Goal: Transaction & Acquisition: Purchase product/service

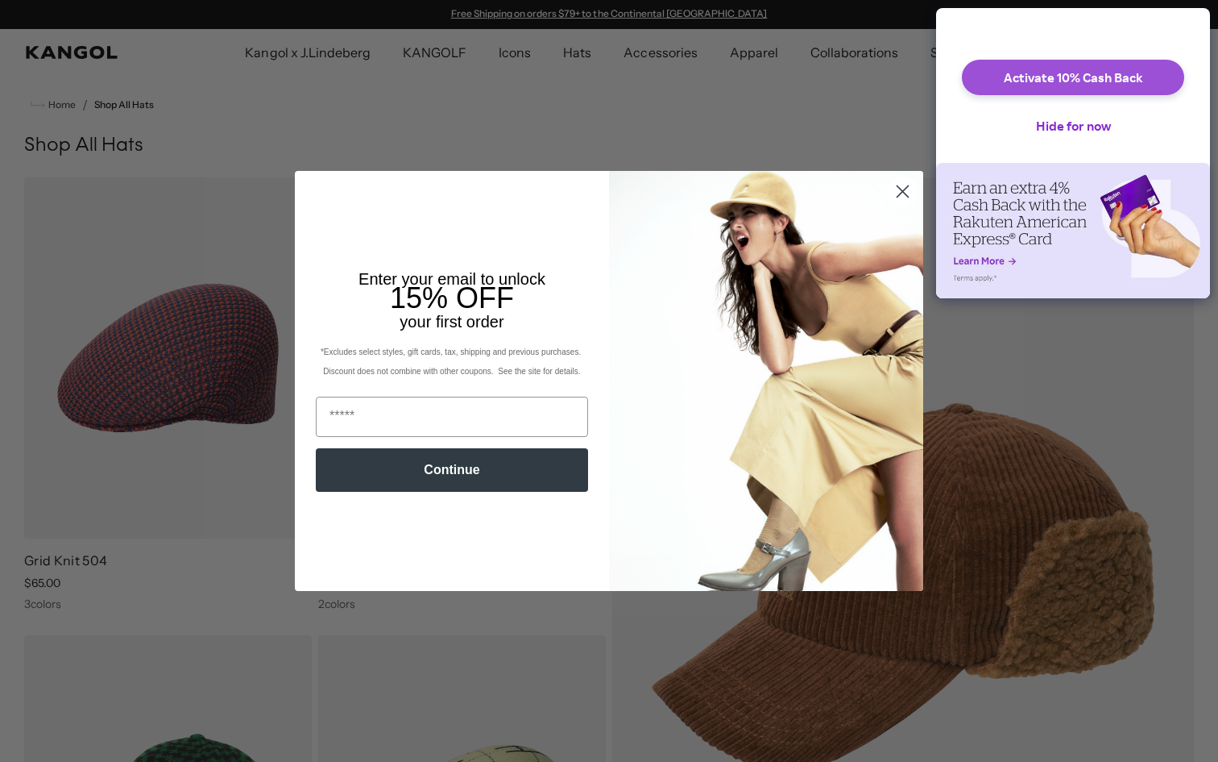
click at [1113, 93] on button "Activate 10% Cash Back" at bounding box center [1073, 77] width 222 height 35
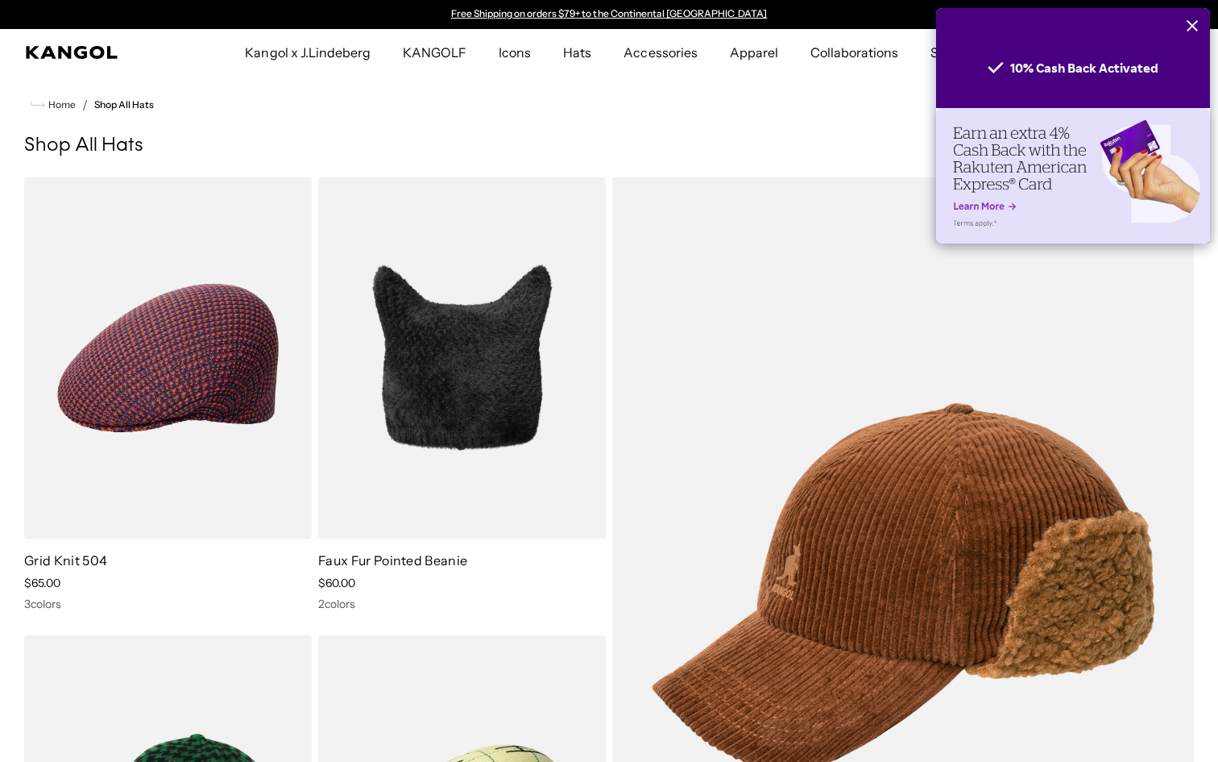
click at [1186, 26] on icon "Close" at bounding box center [1192, 25] width 13 height 13
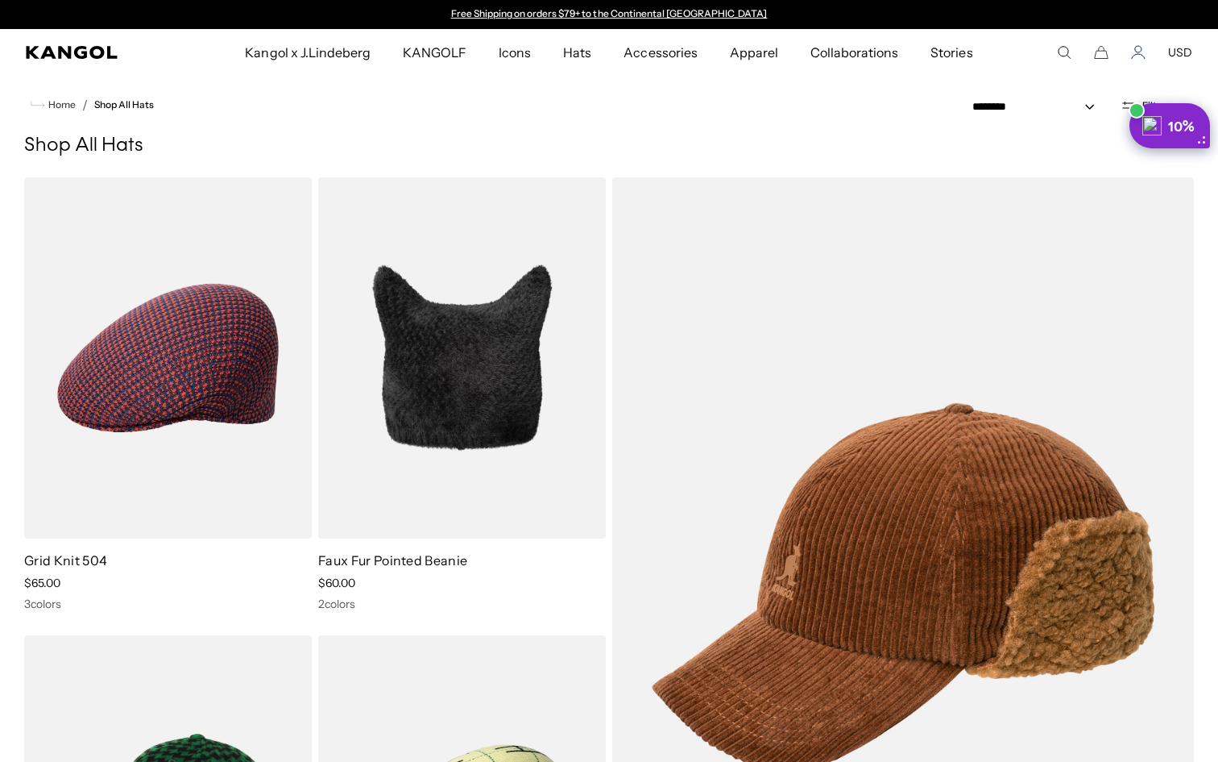
click at [1145, 48] on icon "Account" at bounding box center [1138, 52] width 15 height 15
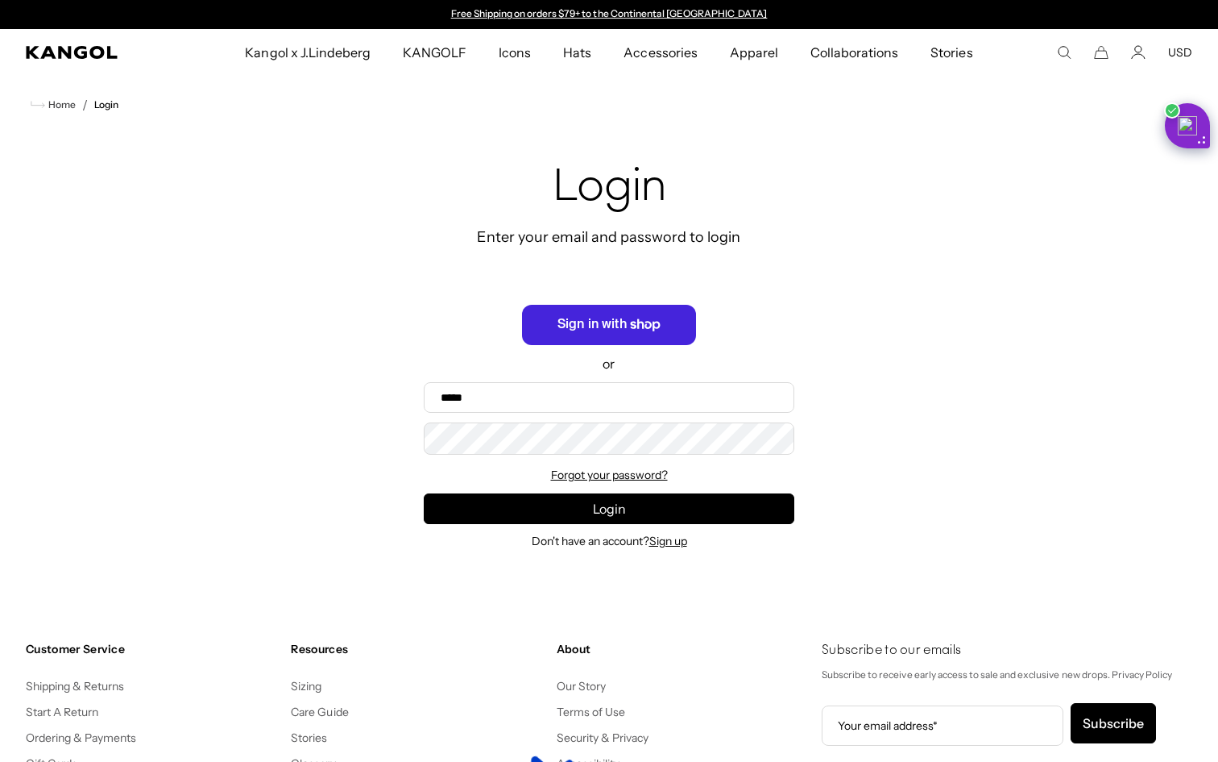
click at [605, 311] on span "Sign in with Shop" at bounding box center [609, 325] width 174 height 40
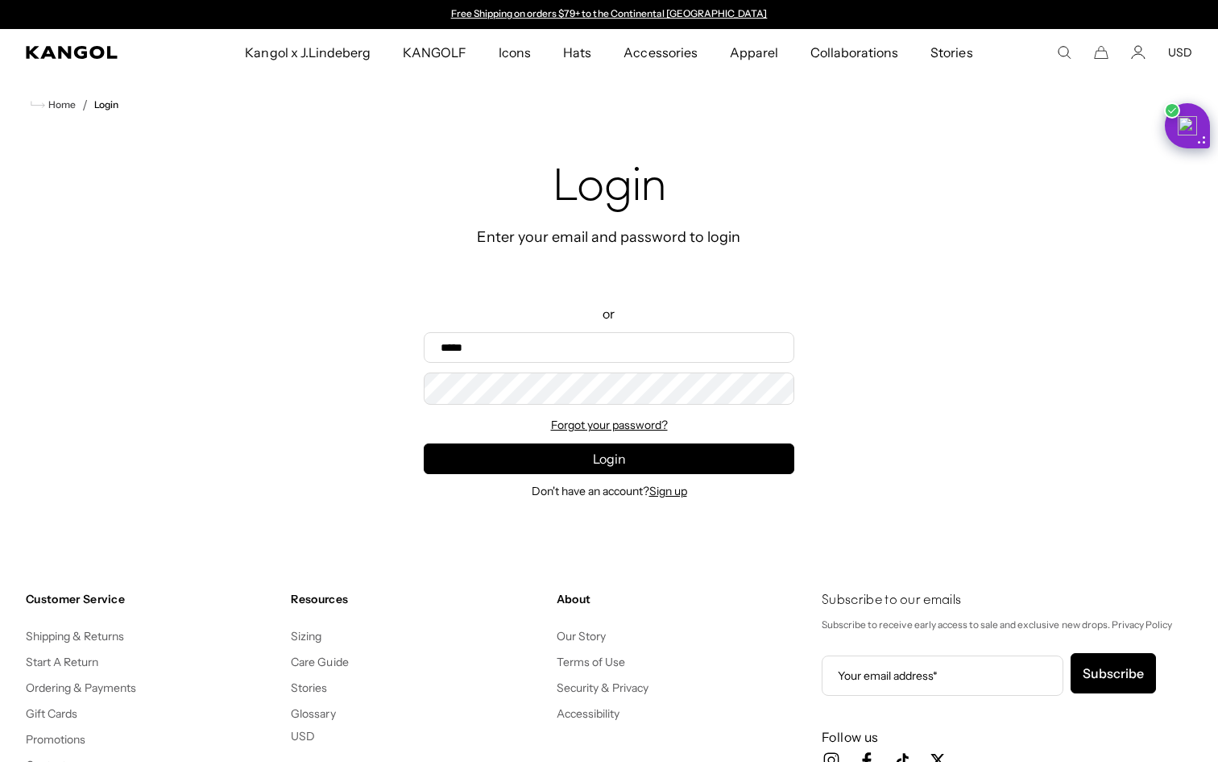
scroll to position [0, 332]
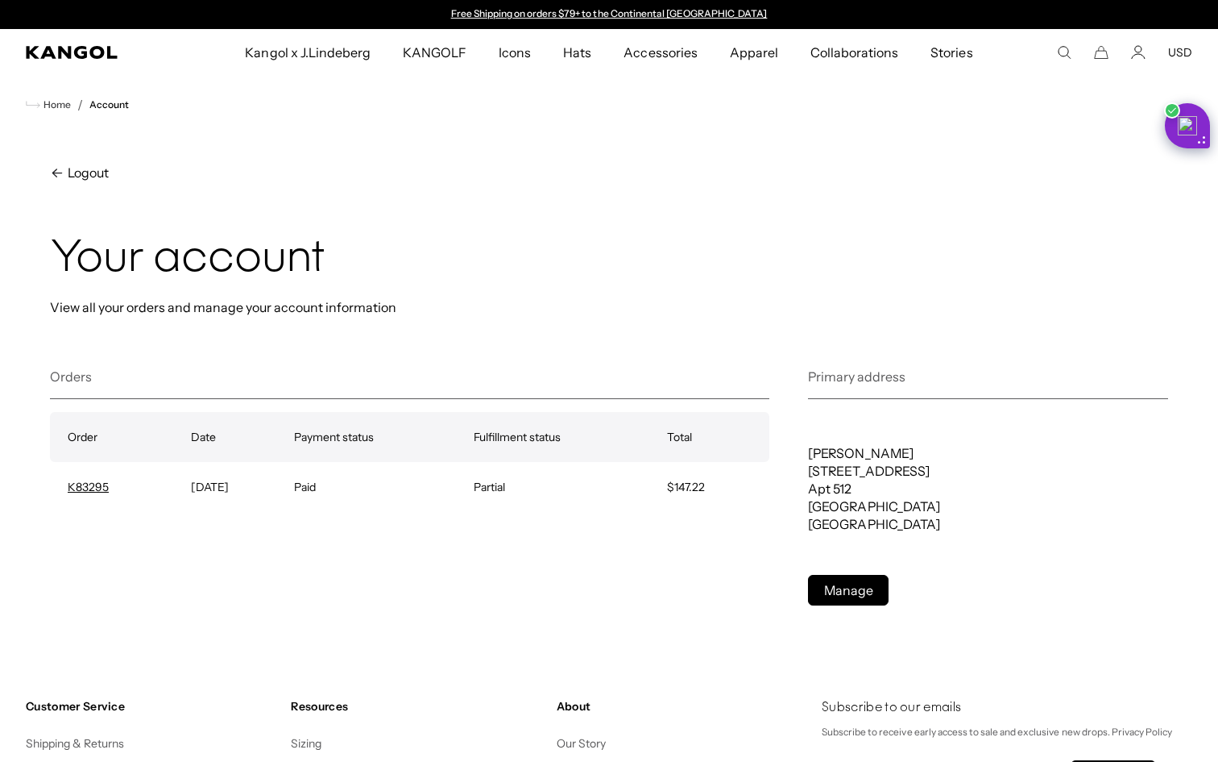
scroll to position [0, 332]
click at [1142, 54] on icon "Account" at bounding box center [1138, 56] width 13 height 5
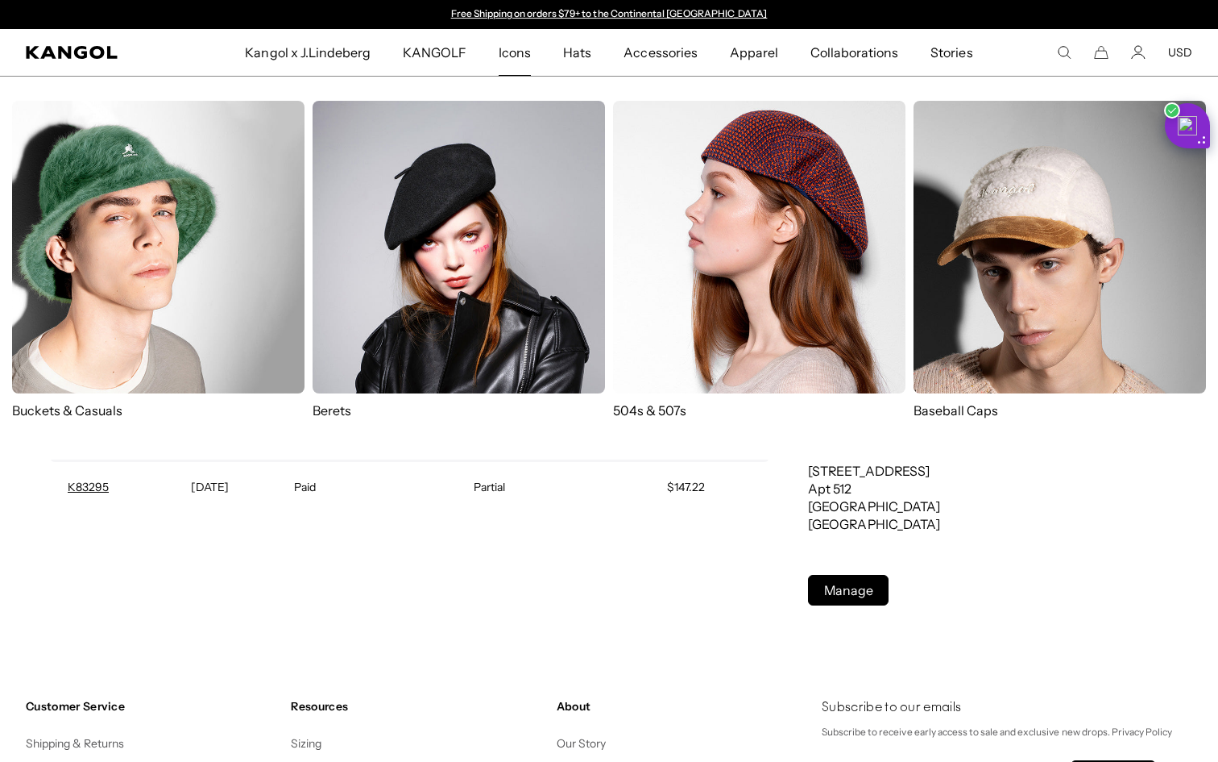
click at [781, 236] on img at bounding box center [759, 247] width 293 height 293
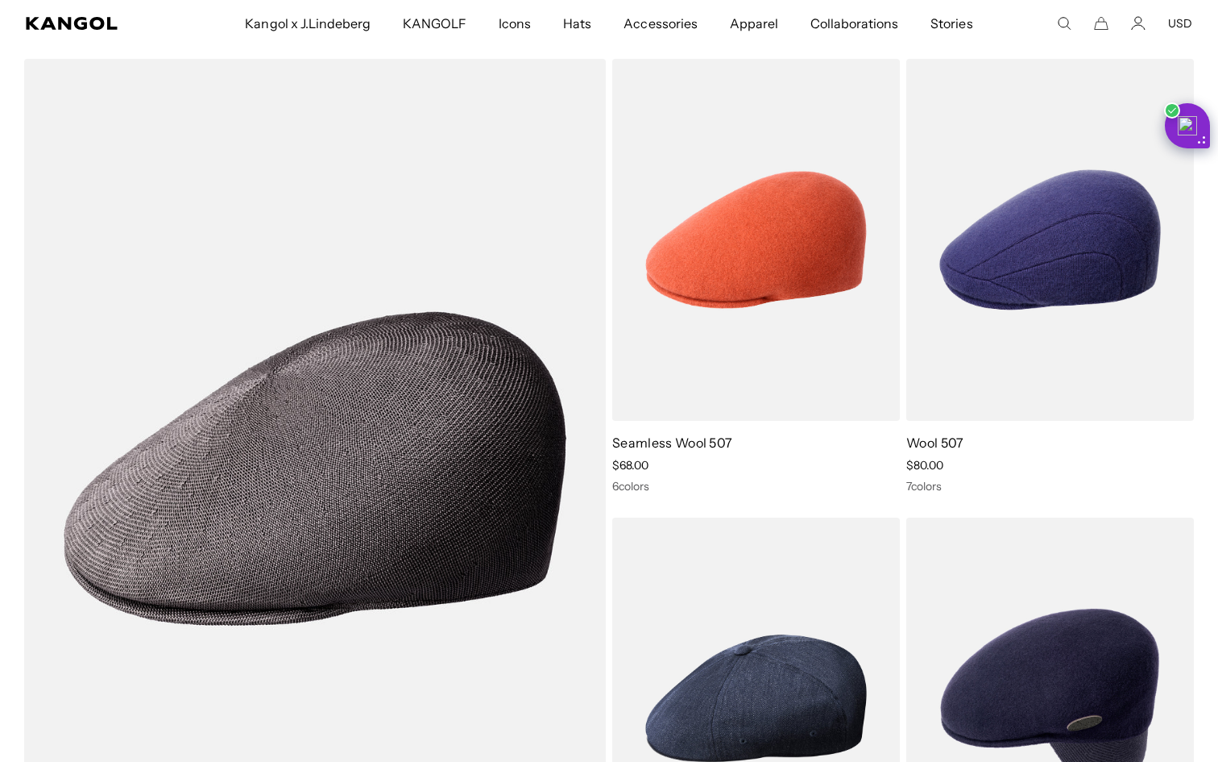
scroll to position [1062, 0]
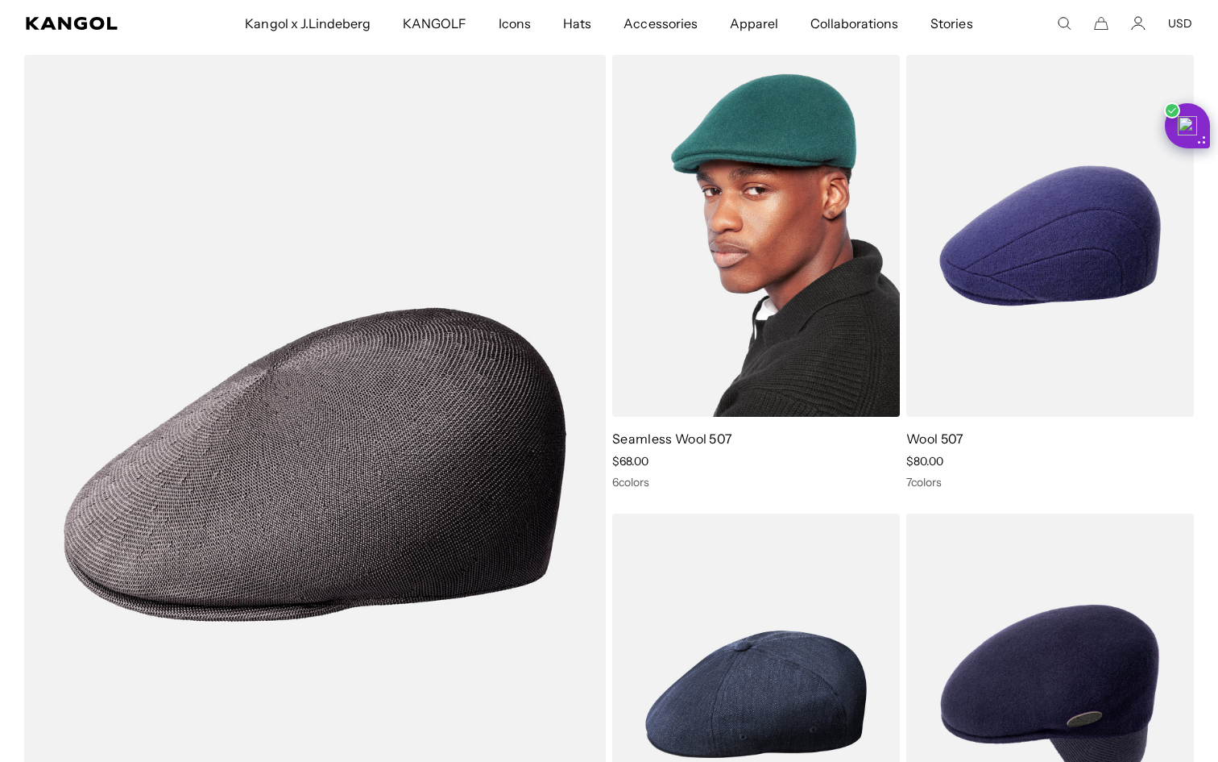
click at [756, 301] on img at bounding box center [756, 235] width 288 height 361
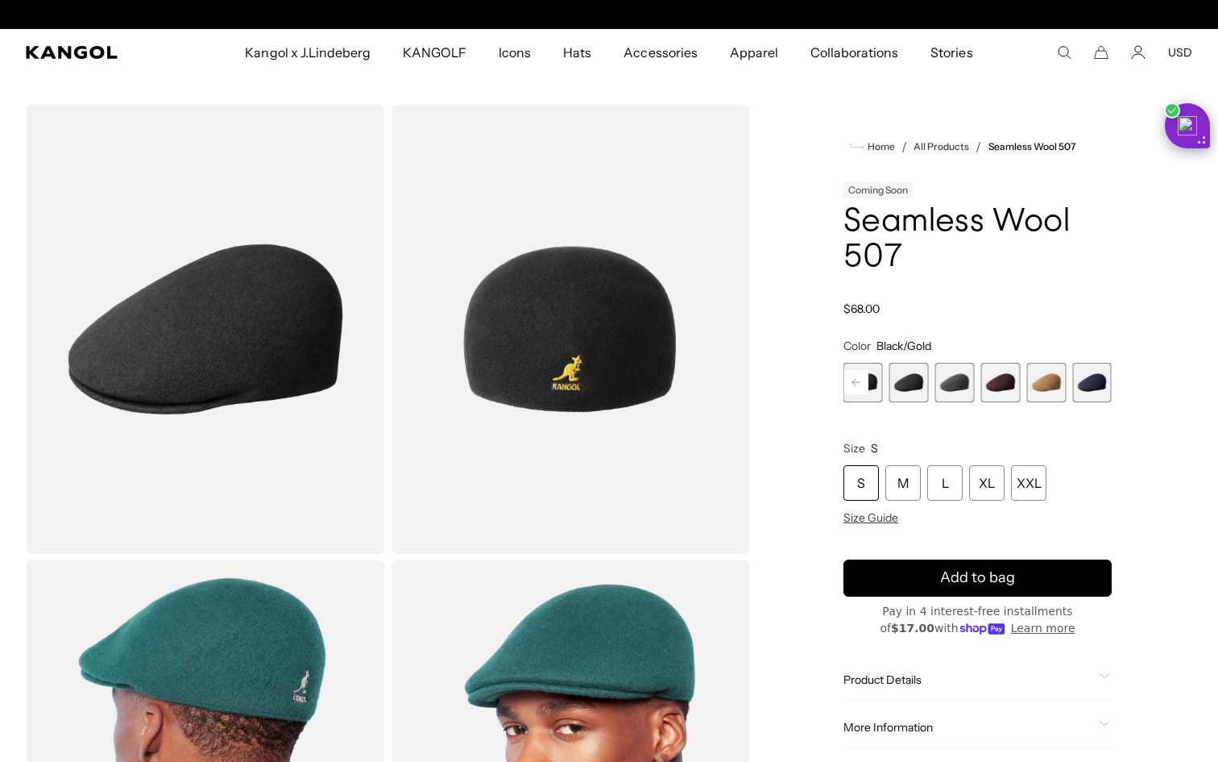
scroll to position [0, 332]
click at [1003, 380] on span "7 of 9" at bounding box center [1001, 382] width 39 height 39
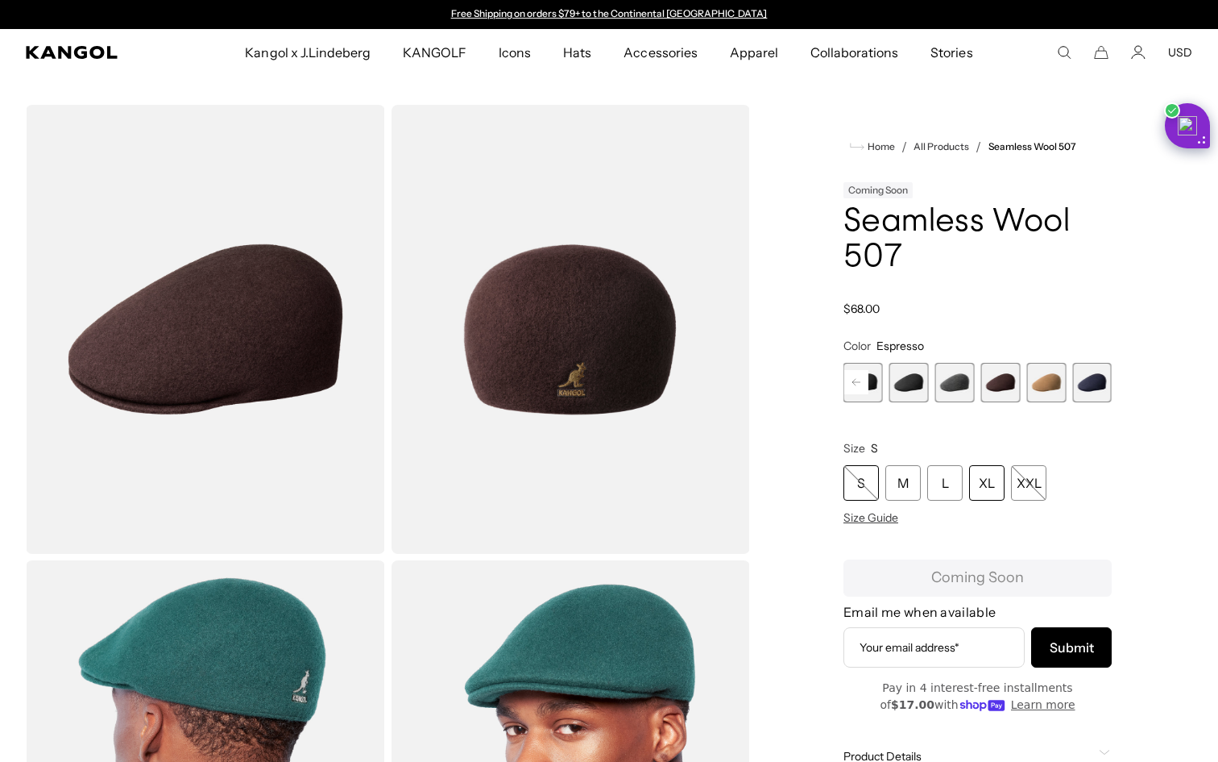
click at [986, 485] on div "XL" at bounding box center [986, 482] width 35 height 35
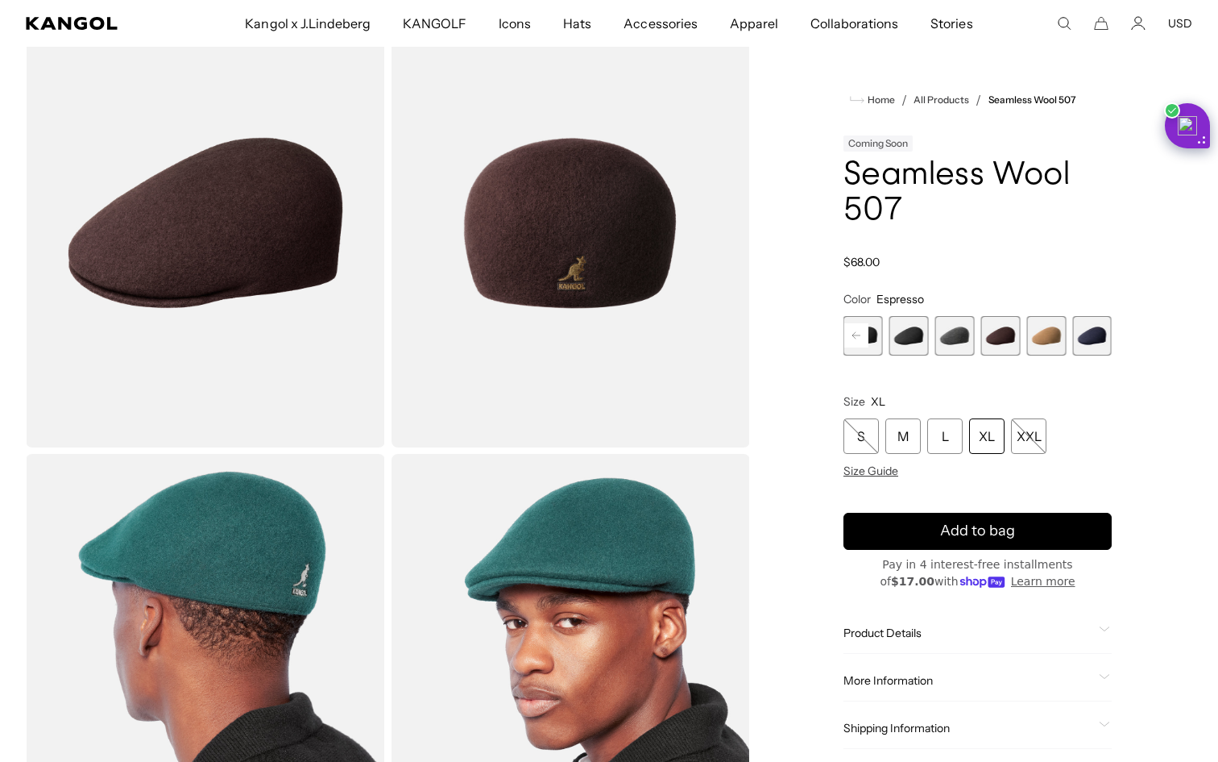
click at [878, 344] on span "4 of 9" at bounding box center [863, 335] width 39 height 39
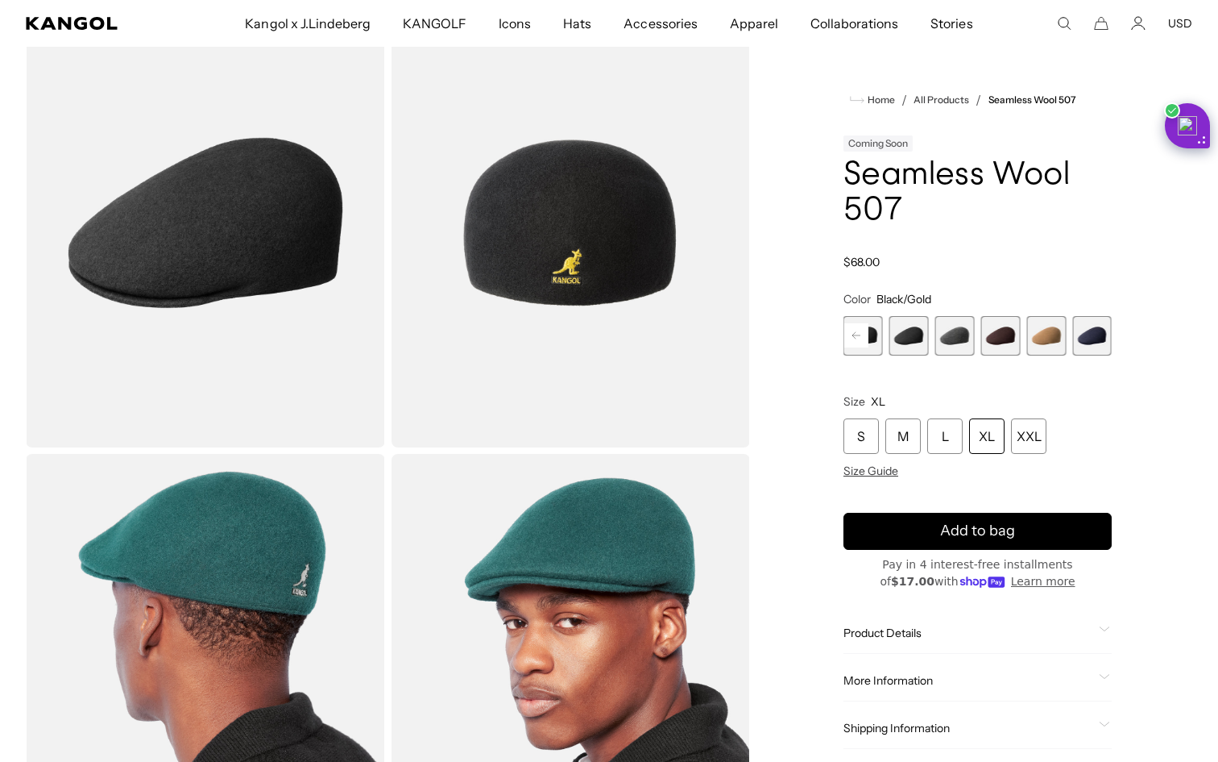
click at [1000, 335] on span "7 of 9" at bounding box center [1001, 335] width 39 height 39
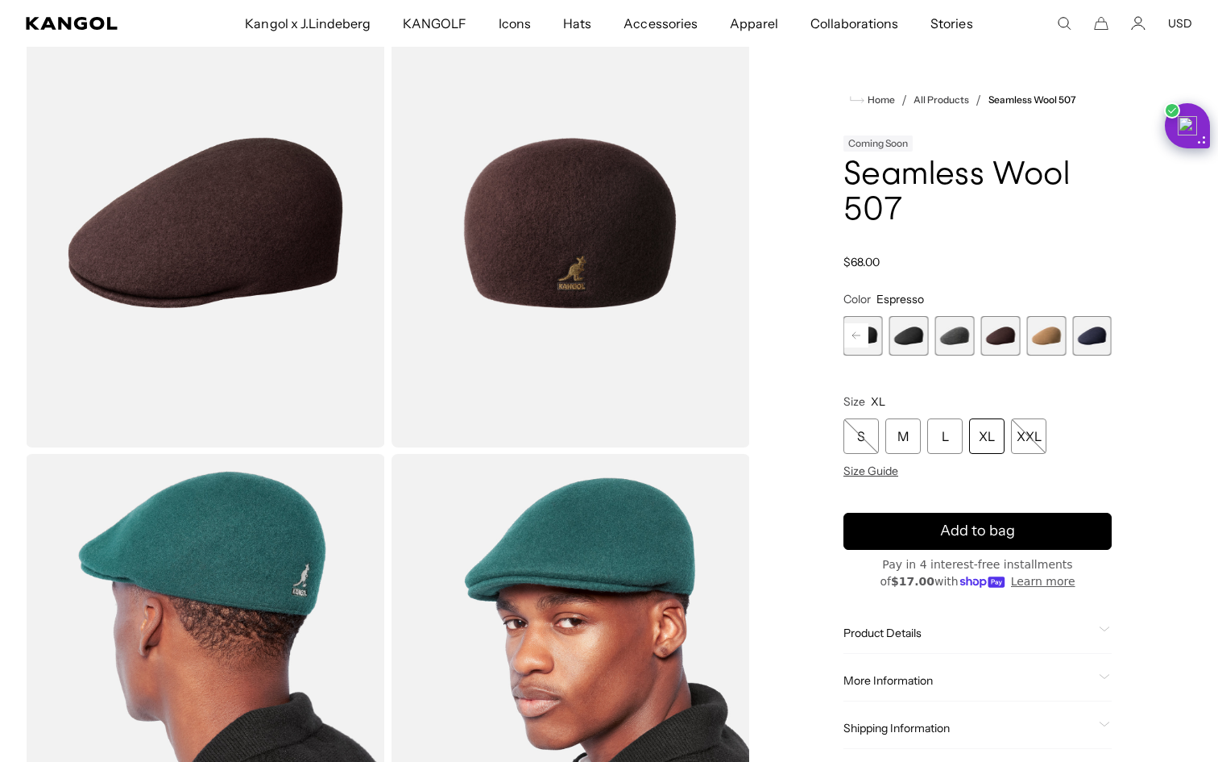
click at [982, 430] on div "XL" at bounding box center [986, 435] width 35 height 35
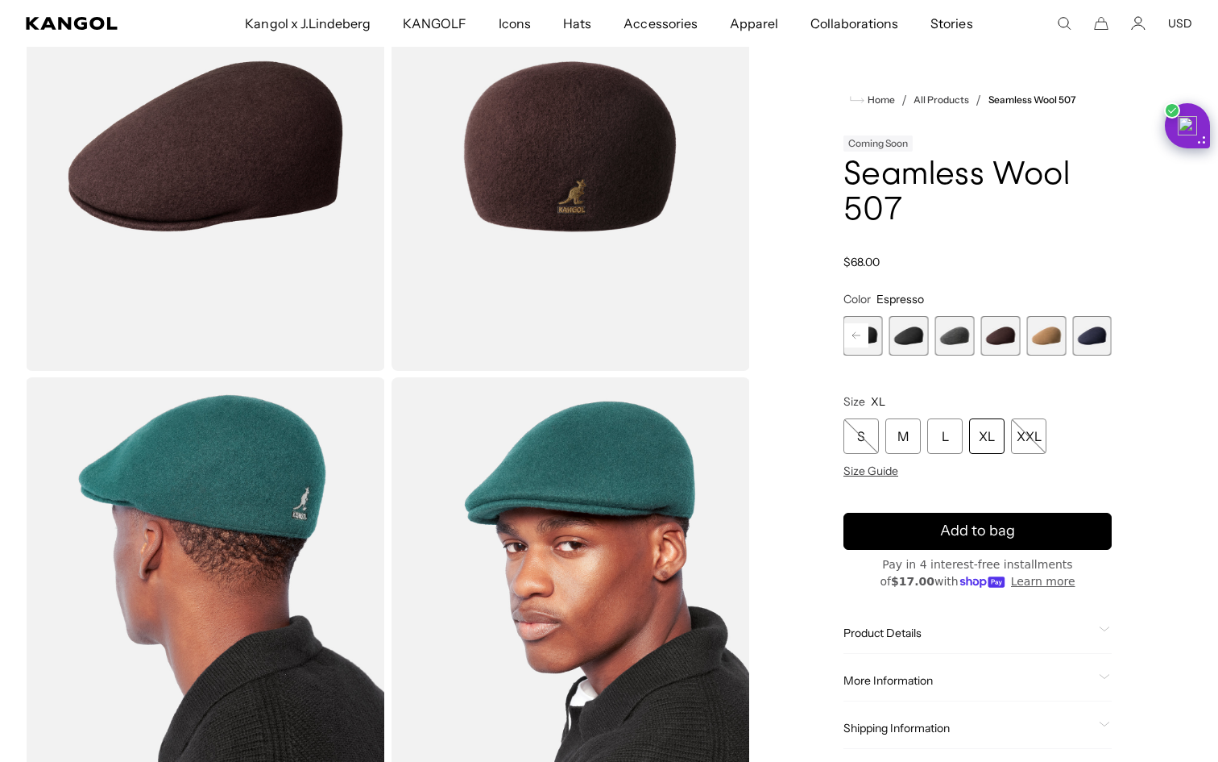
scroll to position [182, 0]
click at [989, 431] on div "XL" at bounding box center [986, 435] width 35 height 35
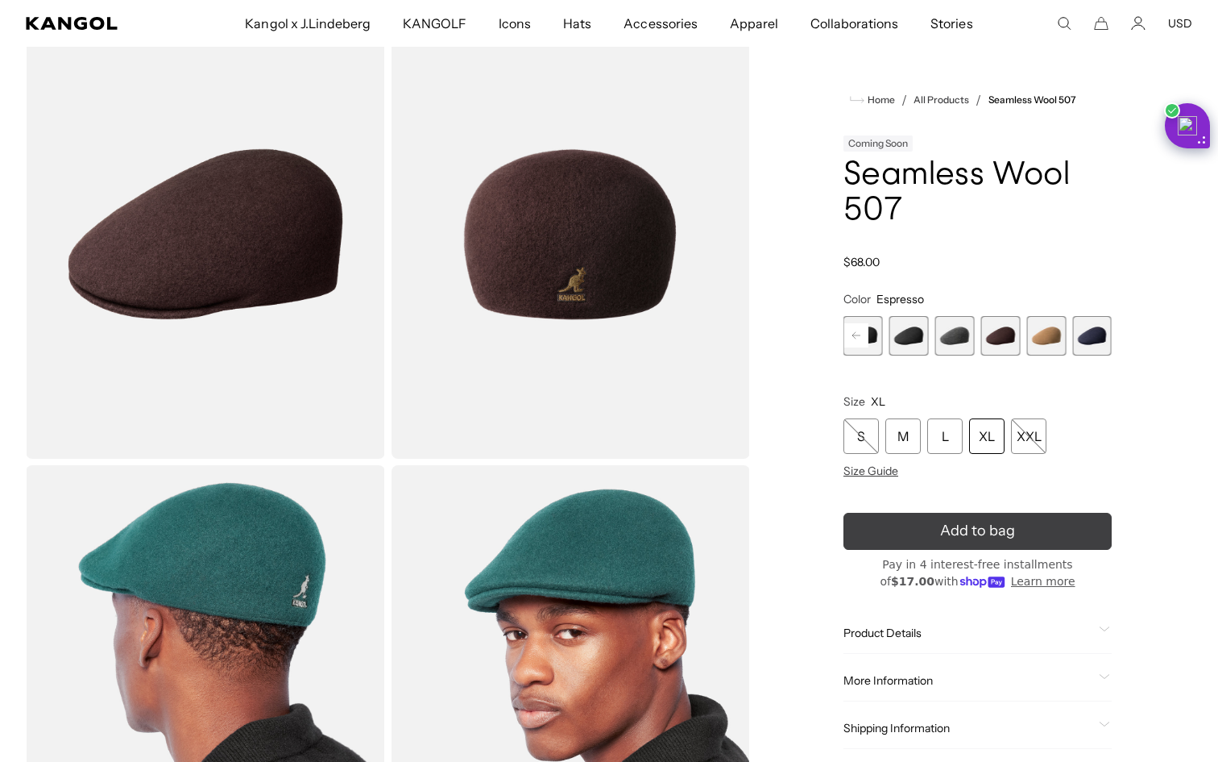
scroll to position [0, 0]
click at [978, 532] on icon "submit" at bounding box center [977, 530] width 33 height 33
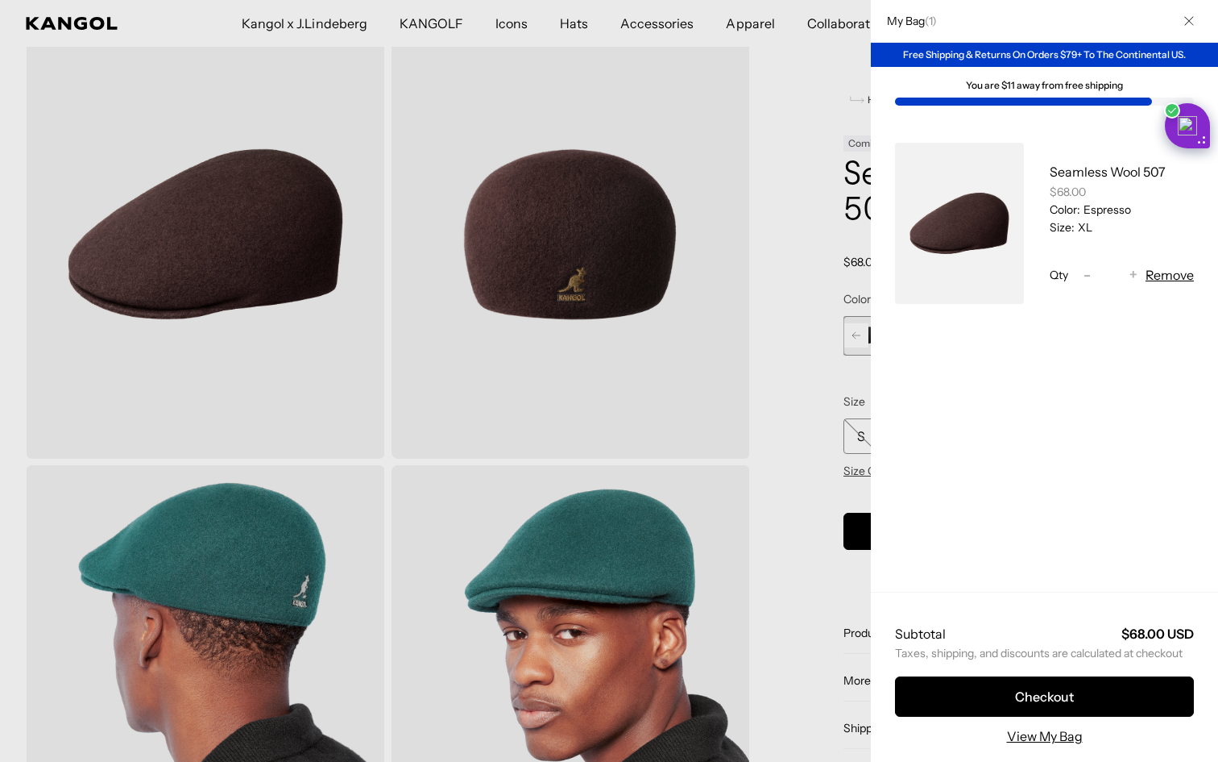
click at [808, 396] on div at bounding box center [609, 381] width 1218 height 762
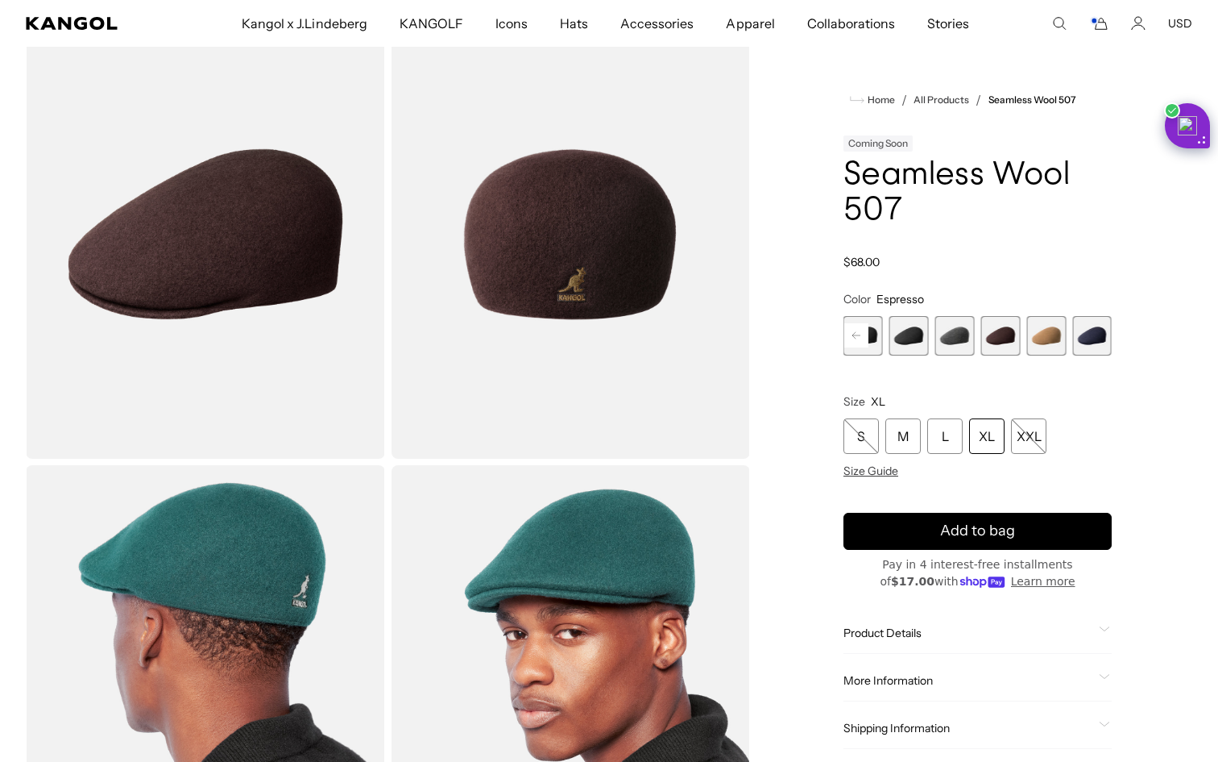
click at [877, 336] on span "4 of 9" at bounding box center [863, 335] width 39 height 39
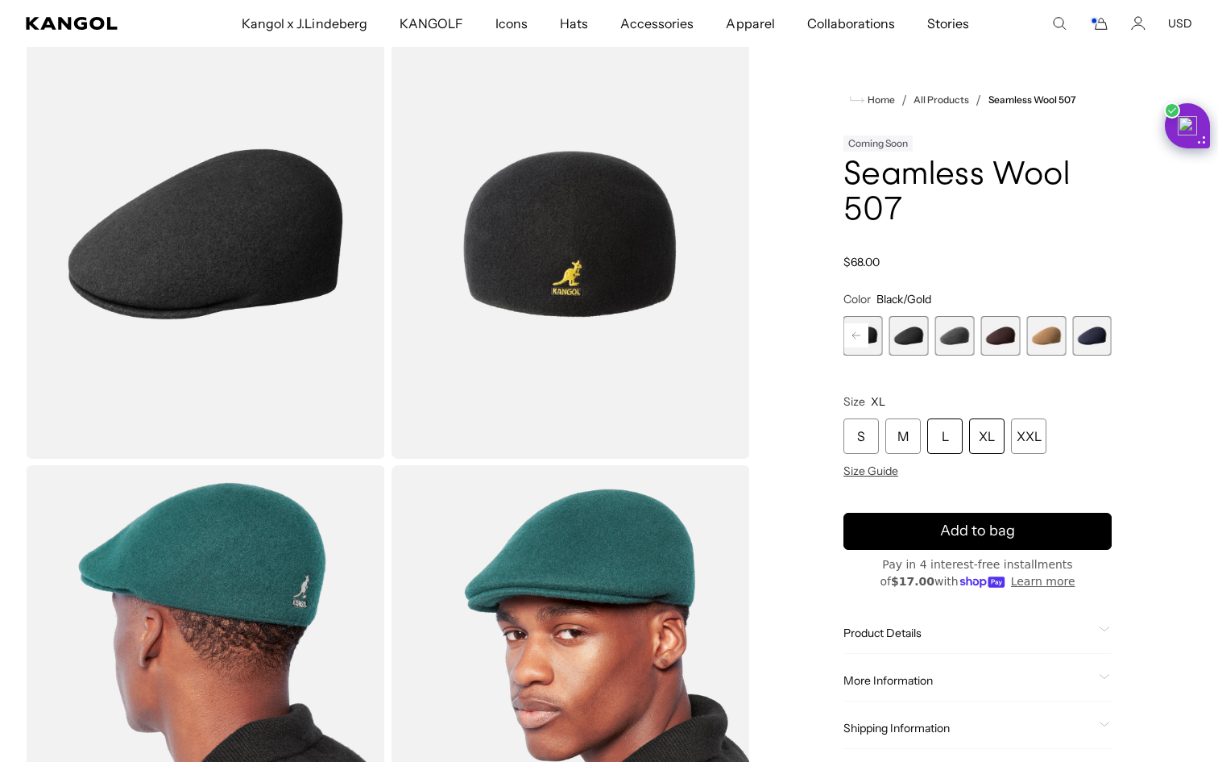
scroll to position [0, 332]
click at [990, 432] on div "XL" at bounding box center [986, 435] width 35 height 35
click at [979, 444] on div "XL" at bounding box center [986, 435] width 35 height 35
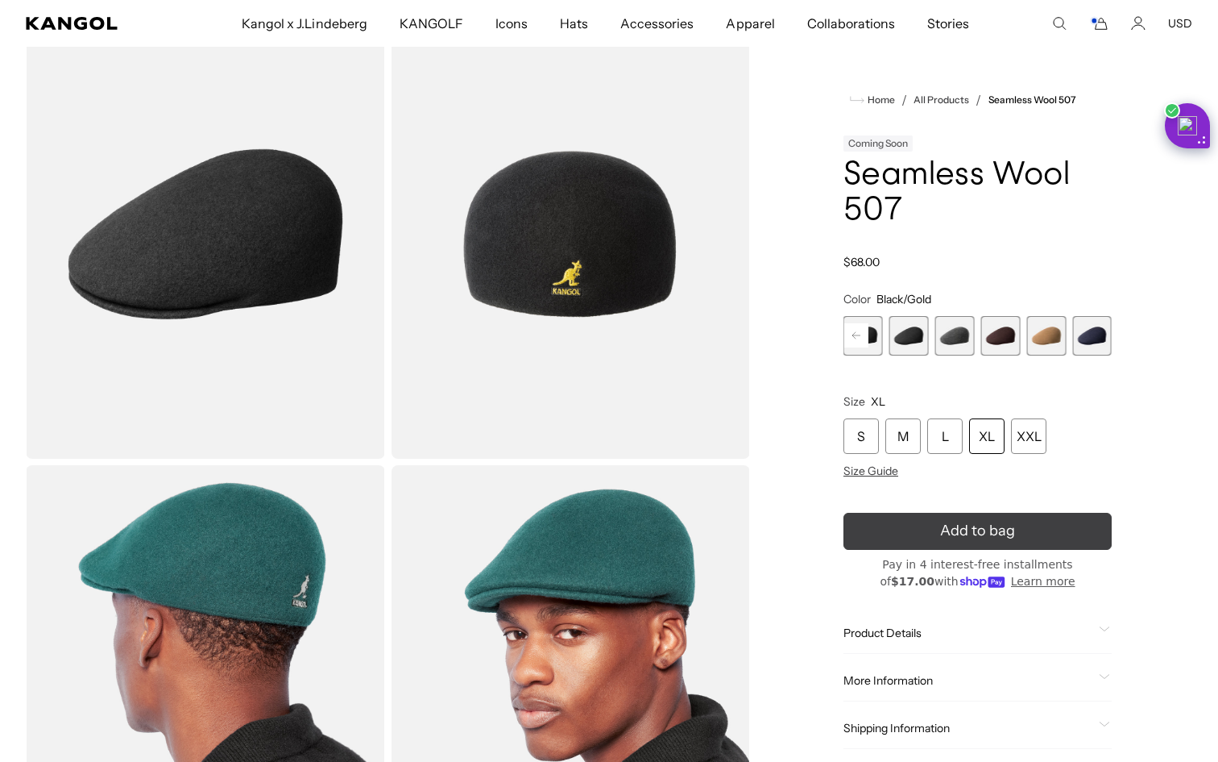
scroll to position [0, 332]
click at [943, 527] on span "Add to bag" at bounding box center [977, 531] width 75 height 22
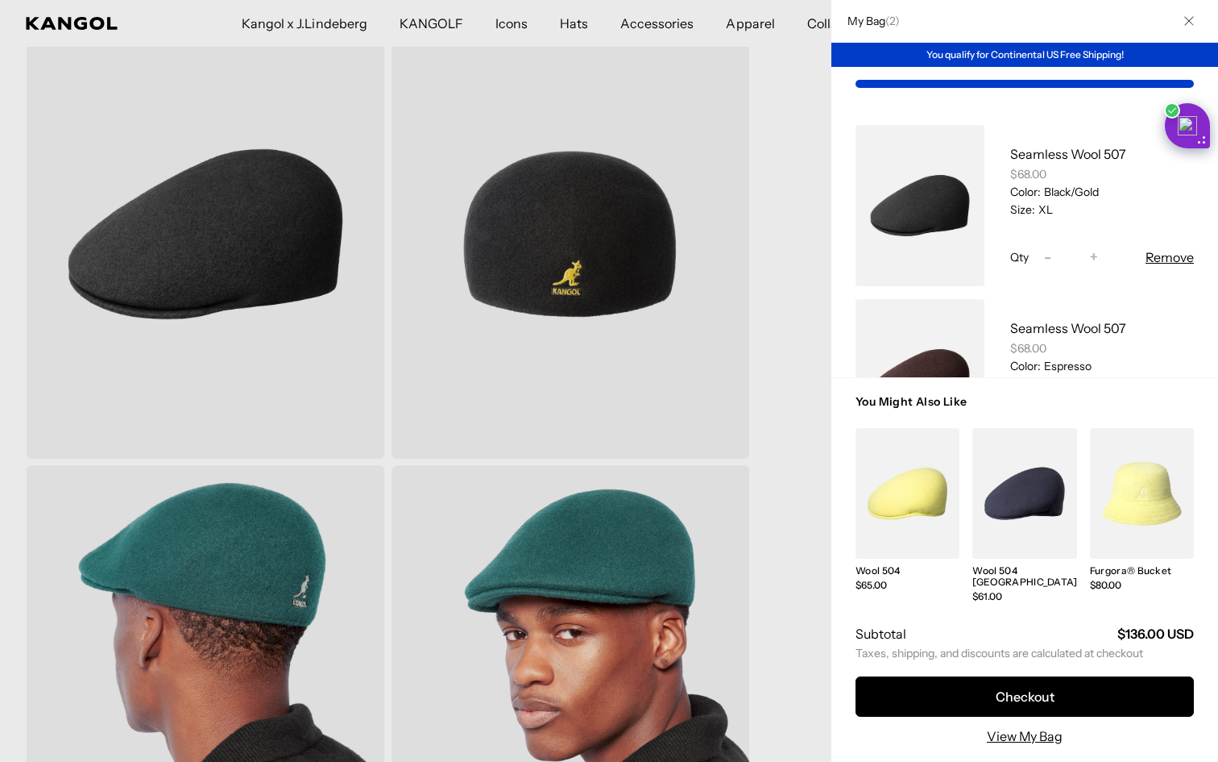
scroll to position [0, 0]
click at [810, 180] on div at bounding box center [609, 381] width 1218 height 762
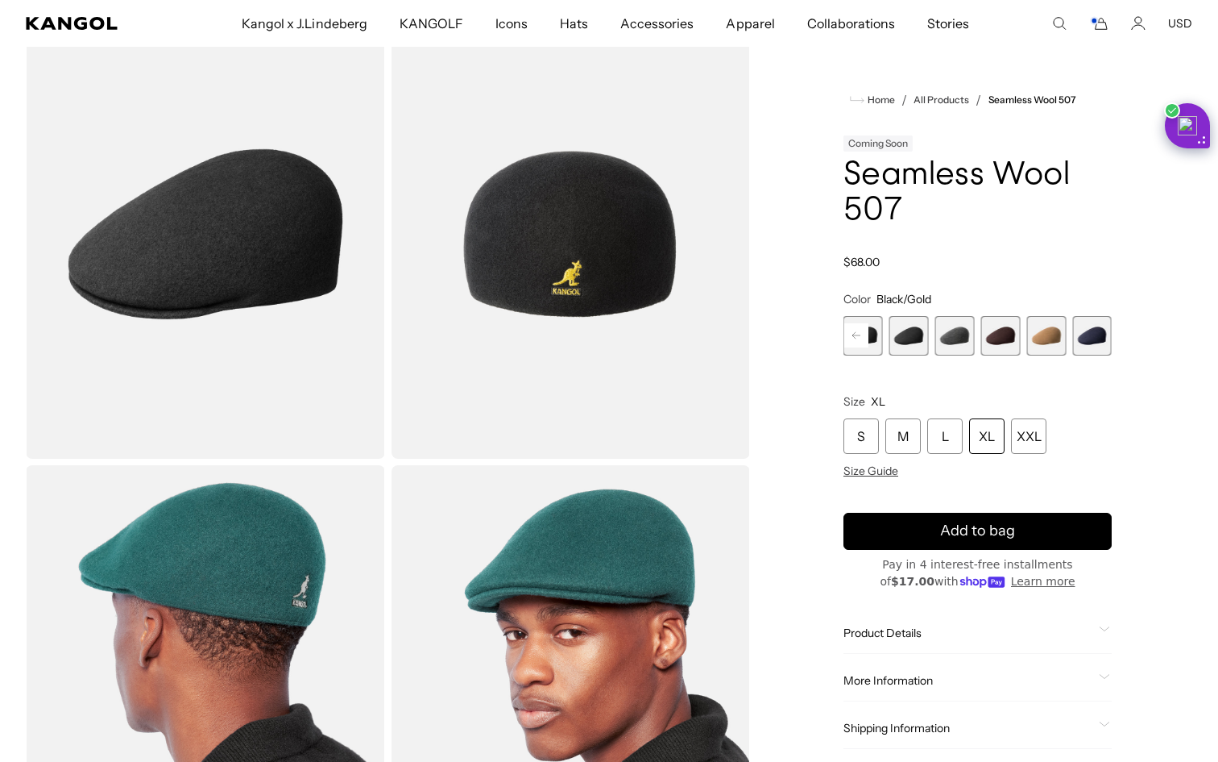
click at [1135, 17] on icon "Account" at bounding box center [1138, 23] width 15 height 15
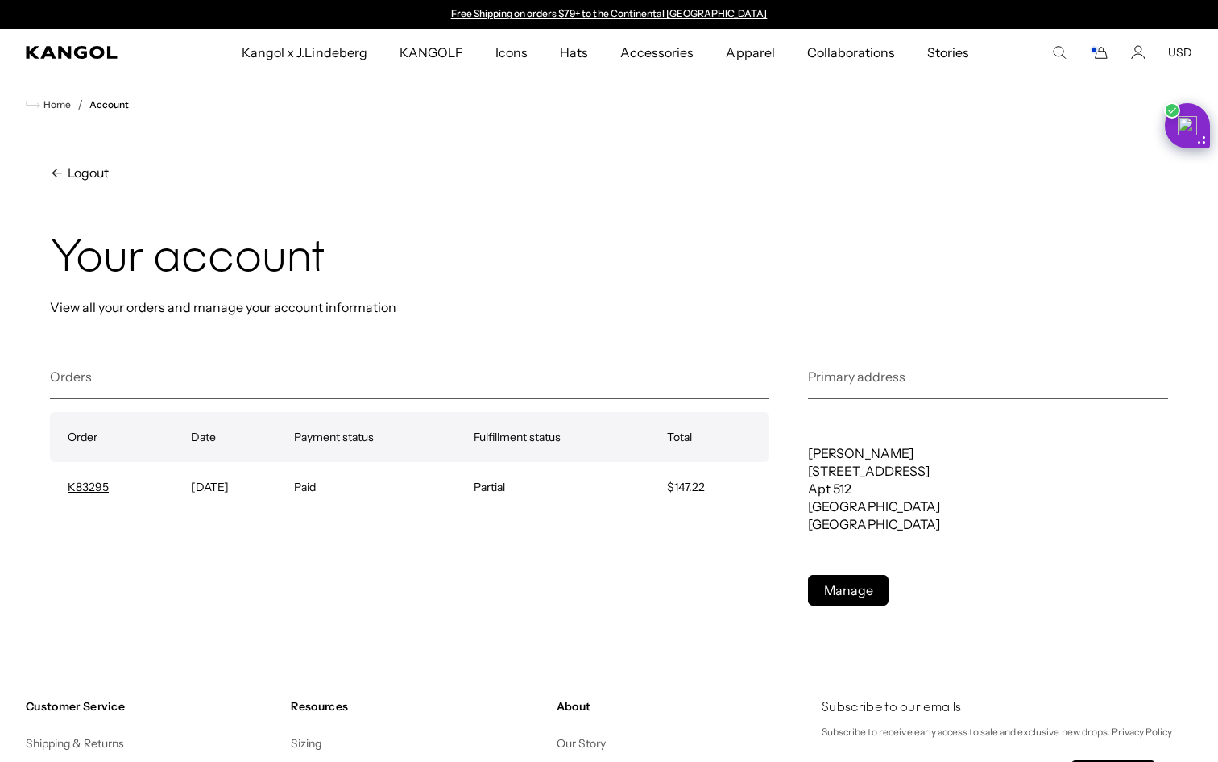
click at [1106, 60] on comp-header "Kangol x J.Lindeberg Kangol x J.Lindeberg Men's Shop All Headwear Tops Outerwea…" at bounding box center [609, 52] width 1218 height 47
click at [1103, 57] on icon "Cart" at bounding box center [1098, 52] width 19 height 15
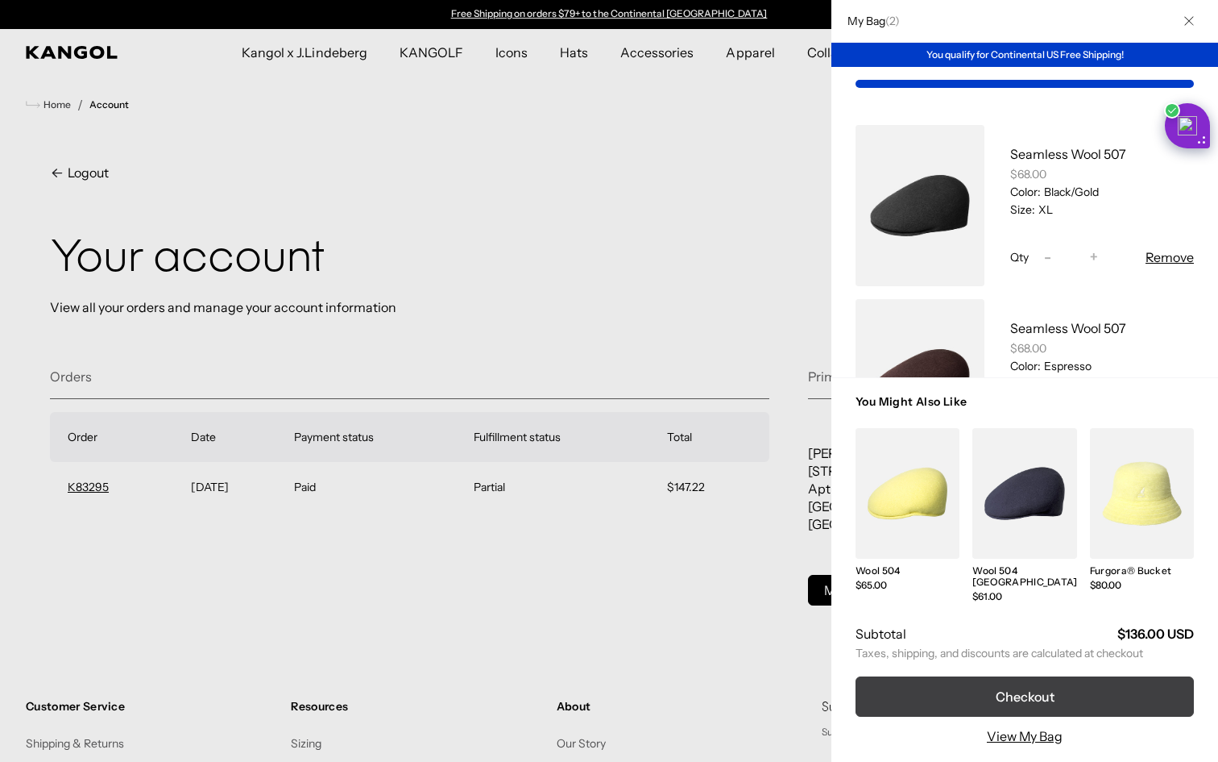
click at [1043, 697] on button "Checkout" at bounding box center [1025, 696] width 338 height 40
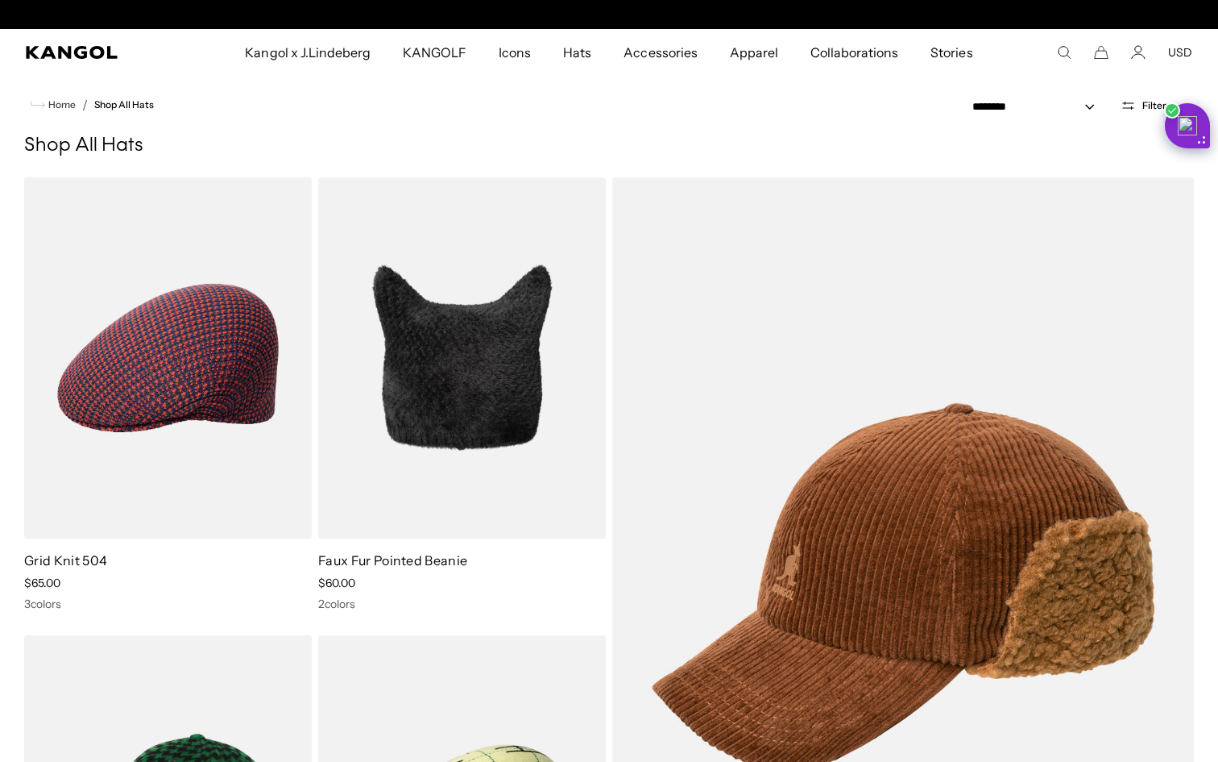
scroll to position [0, 332]
click at [1134, 48] on icon "Account" at bounding box center [1138, 52] width 15 height 15
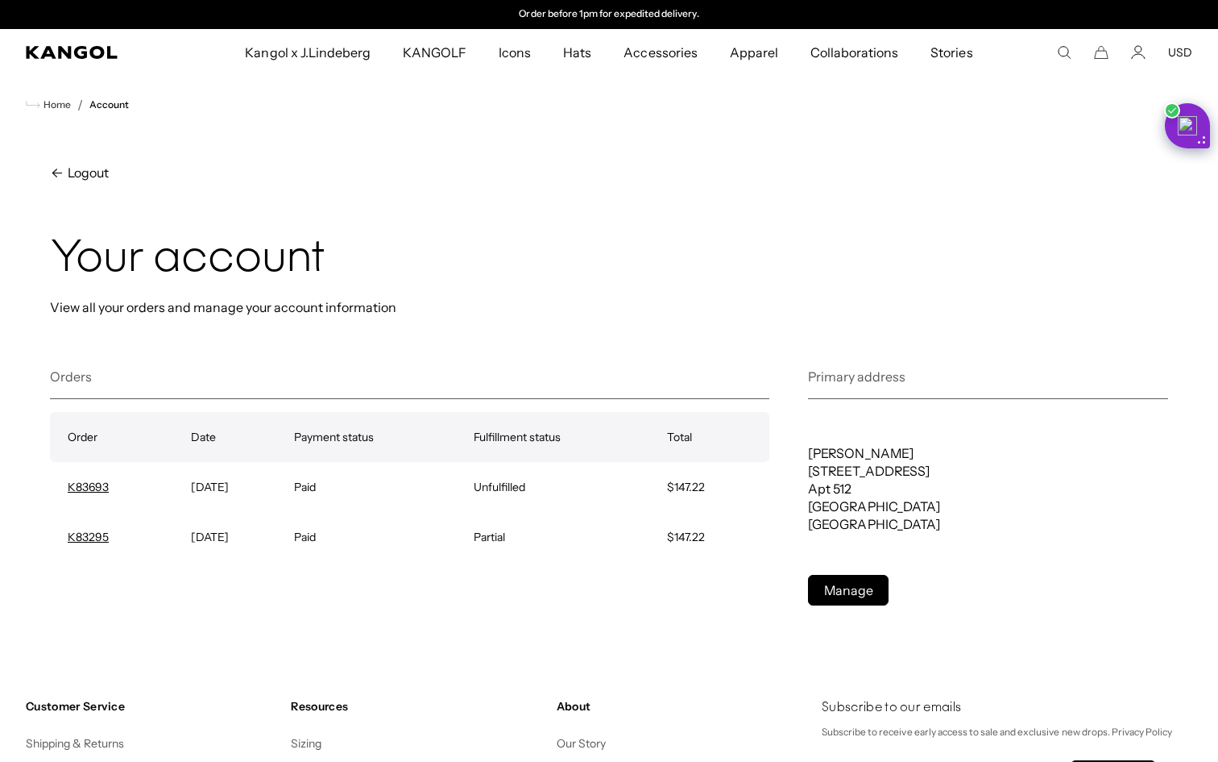
click at [1130, 50] on div "Search here USD USD EUR" at bounding box center [1124, 52] width 135 height 15
click at [1145, 60] on comp-header "Kangol x J.Lindeberg Kangol x J.Lindeberg Men's Shop All Headwear Tops Outerwea…" at bounding box center [609, 52] width 1218 height 47
click at [1139, 52] on icon "Account" at bounding box center [1138, 52] width 15 height 15
